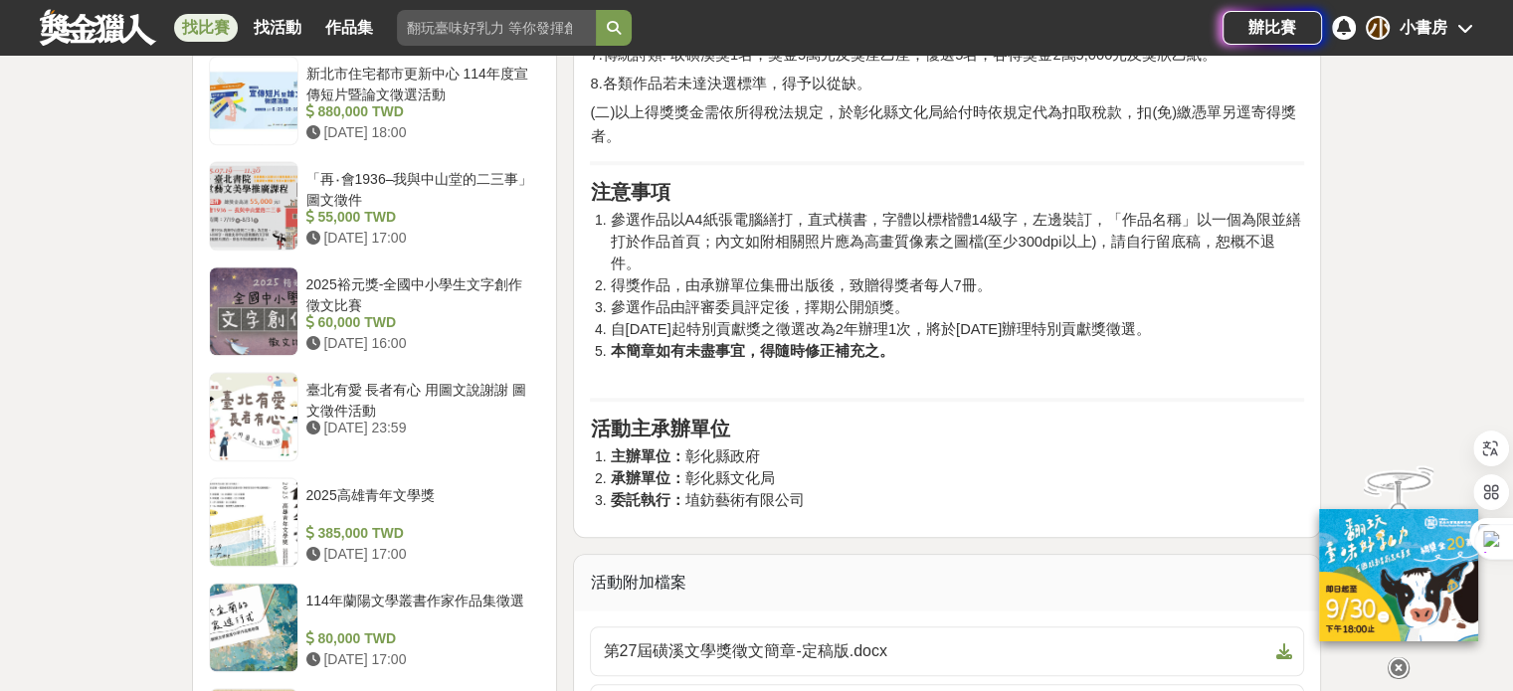
scroll to position [1890, 0]
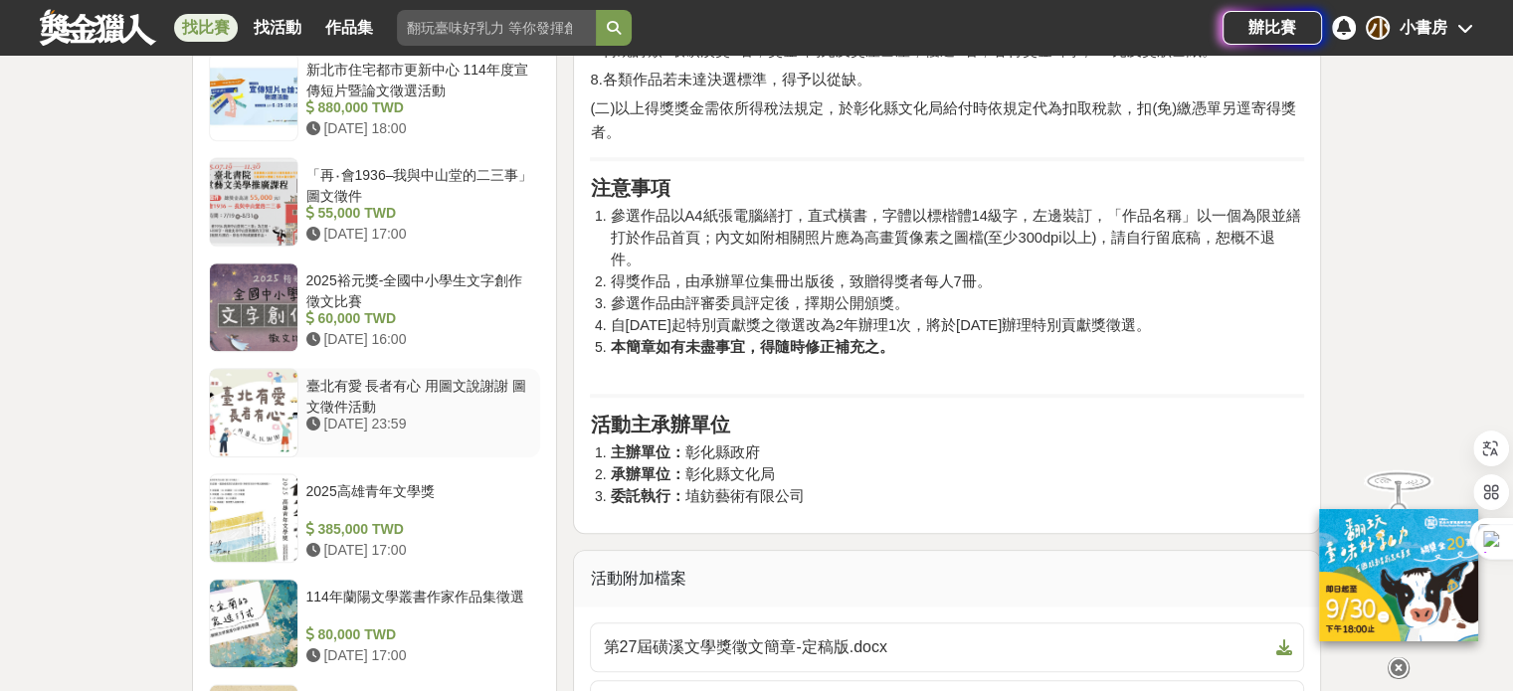
click at [362, 376] on div "臺北有愛 長者有心 用圖文說謝謝 圖文徵件活動" at bounding box center [419, 395] width 227 height 38
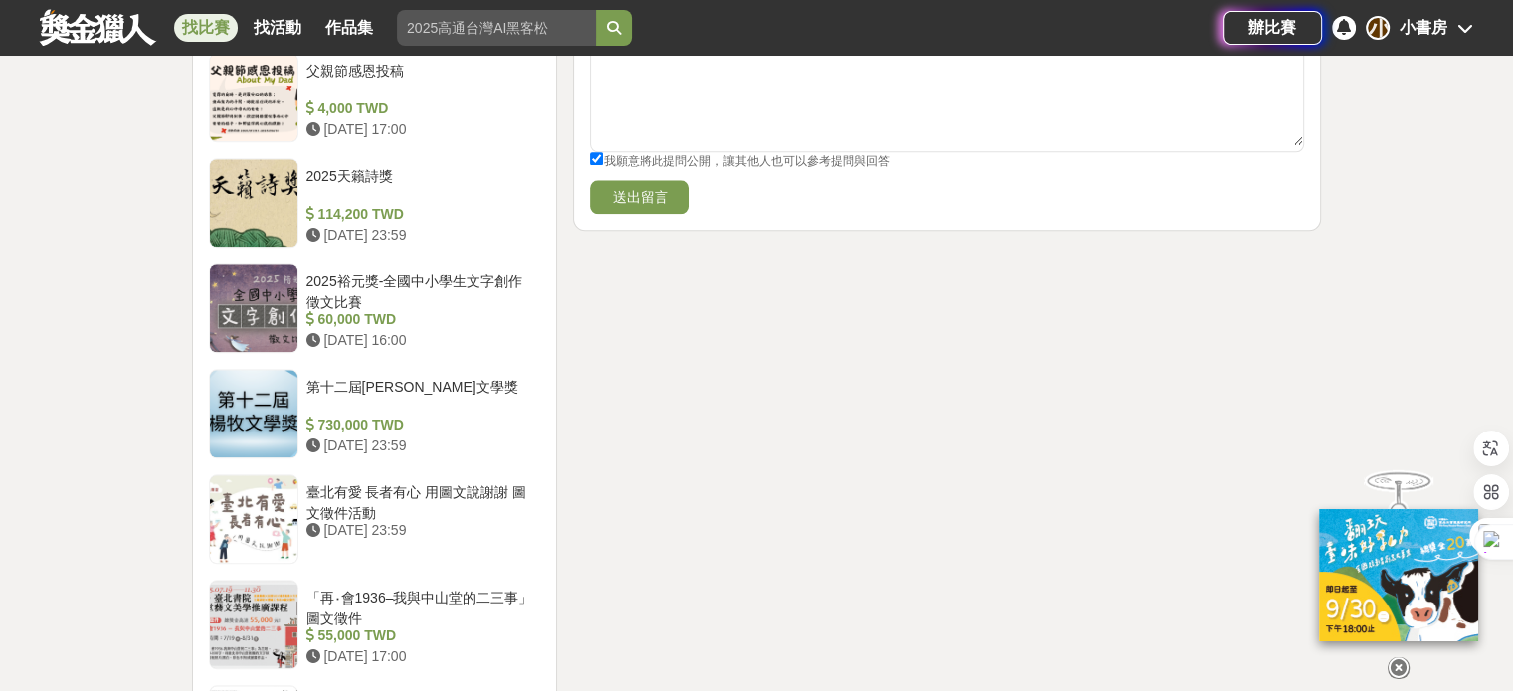
scroll to position [2286, 0]
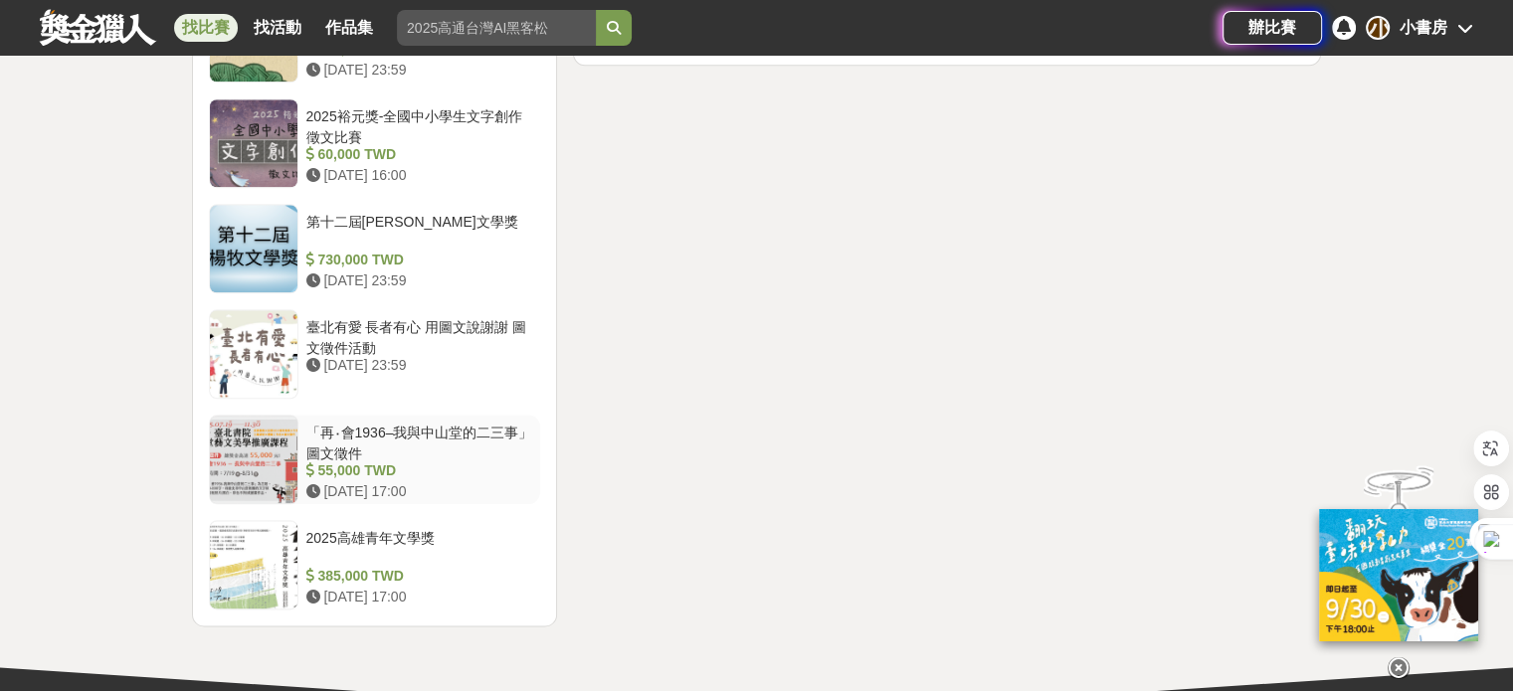
click at [263, 416] on div at bounding box center [254, 460] width 88 height 88
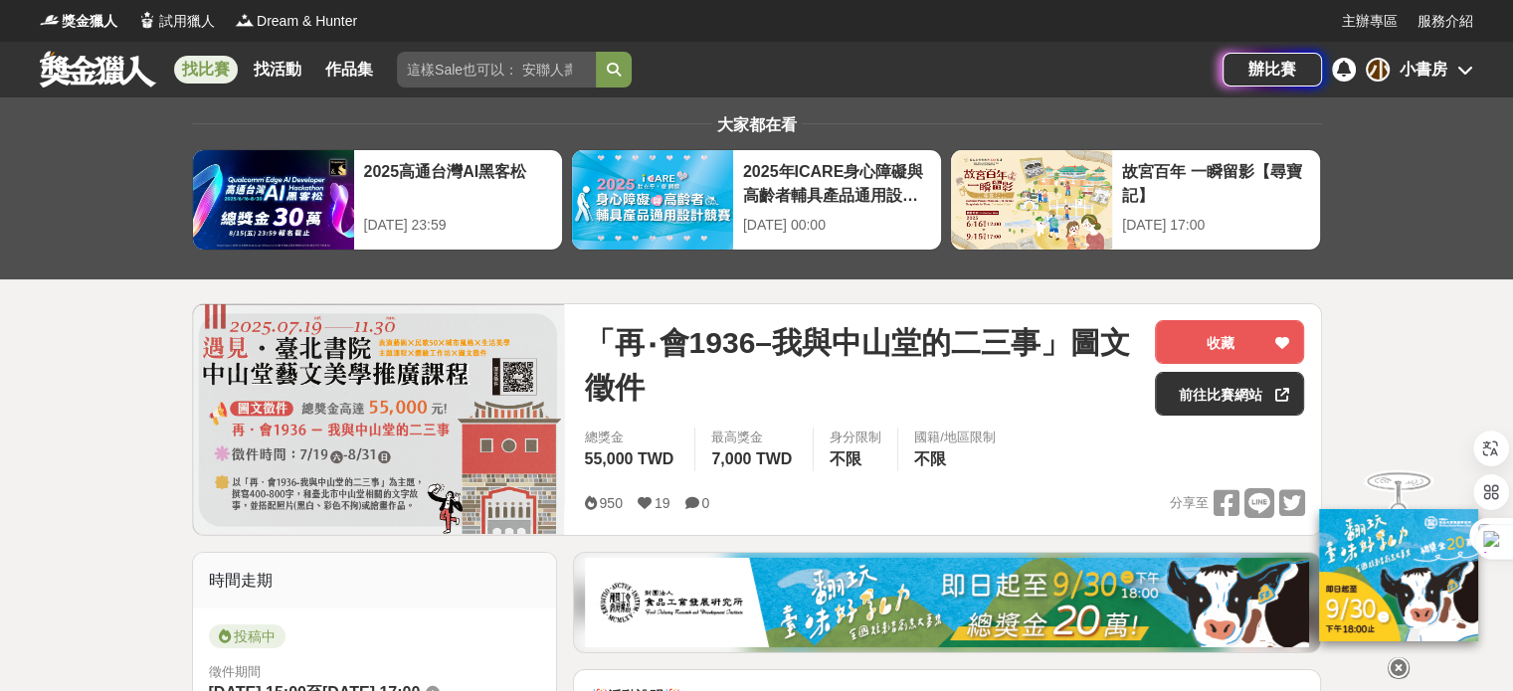
click at [190, 62] on link "找比賽" at bounding box center [206, 70] width 64 height 28
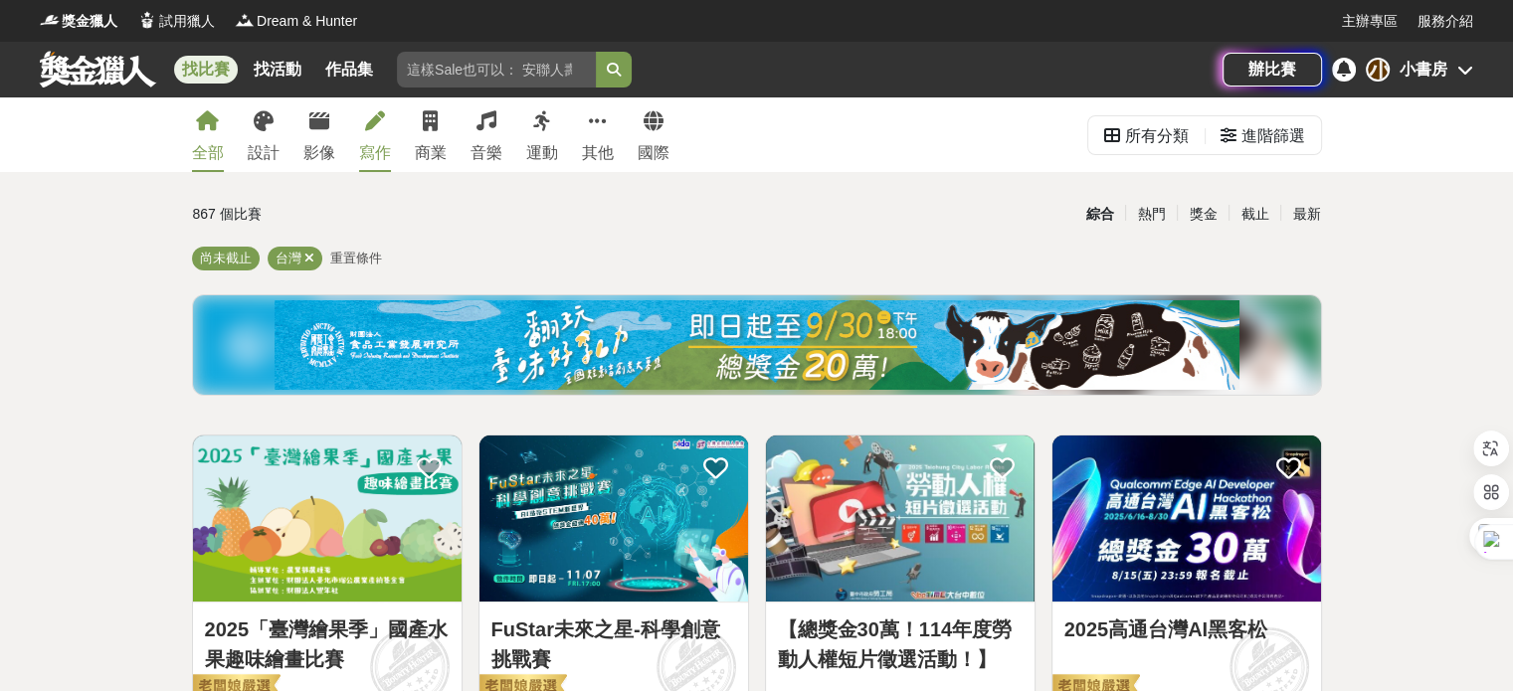
click at [378, 159] on div "寫作" at bounding box center [375, 153] width 32 height 24
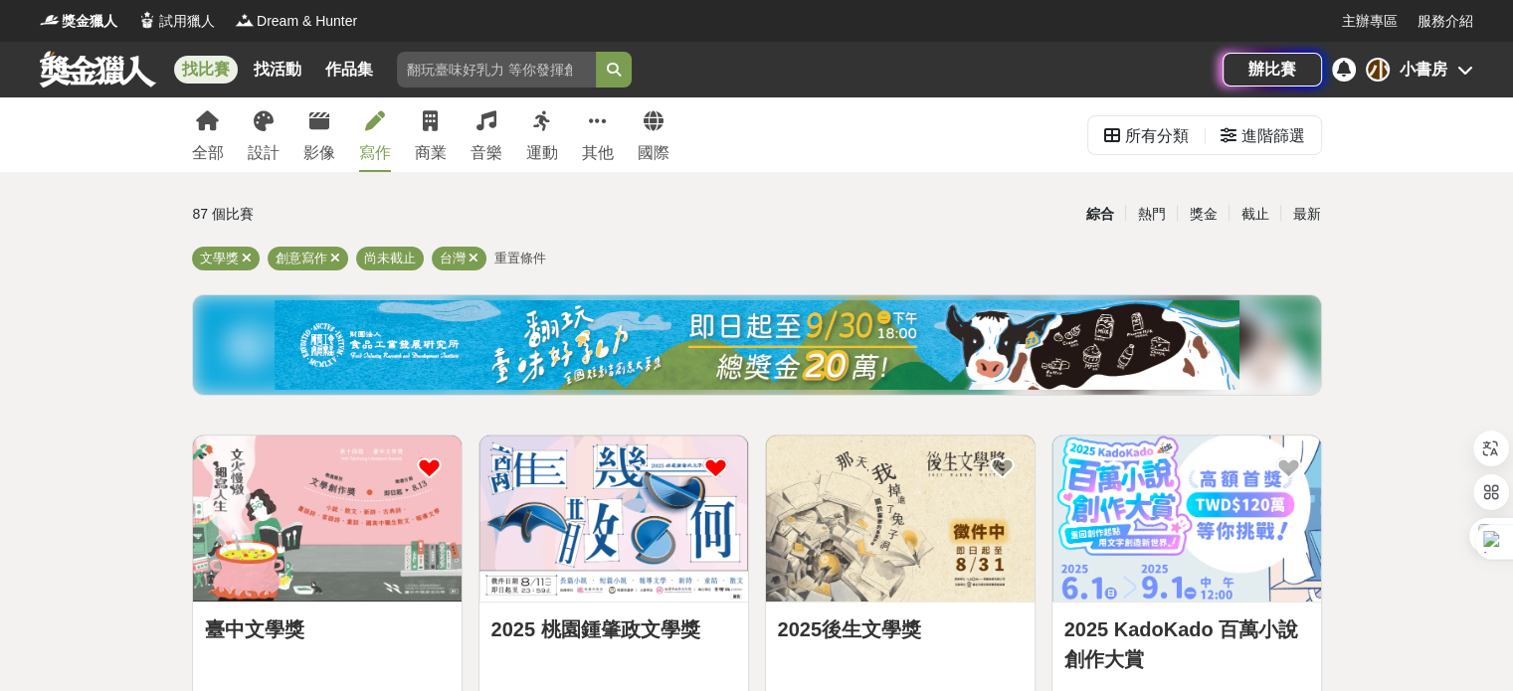
click at [415, 534] on img at bounding box center [327, 519] width 269 height 166
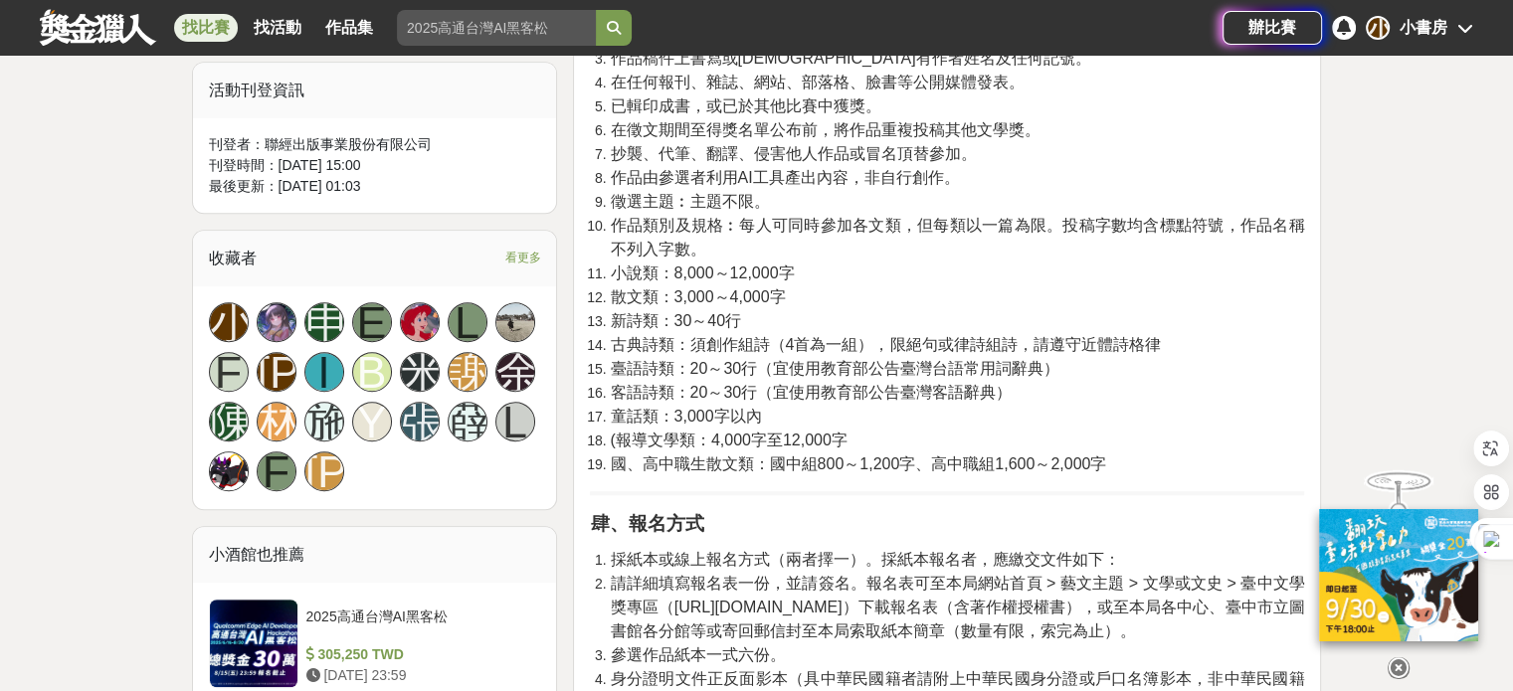
scroll to position [1094, 0]
